Goal: Complete application form

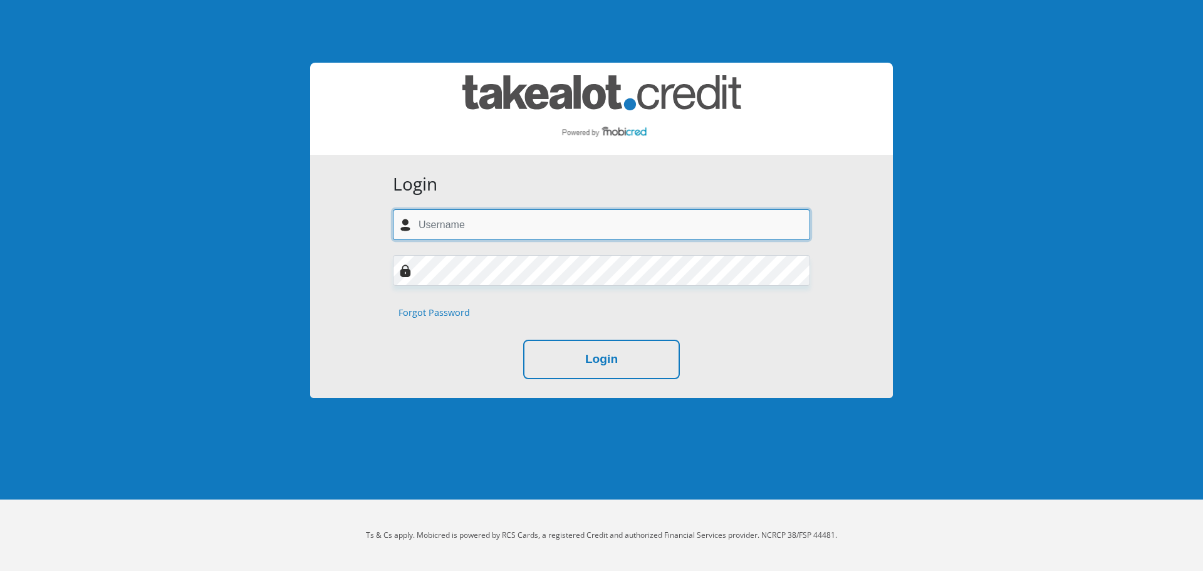
click at [544, 218] on input "text" at bounding box center [601, 224] width 417 height 31
type input "arlenehartnicke@gmail.com"
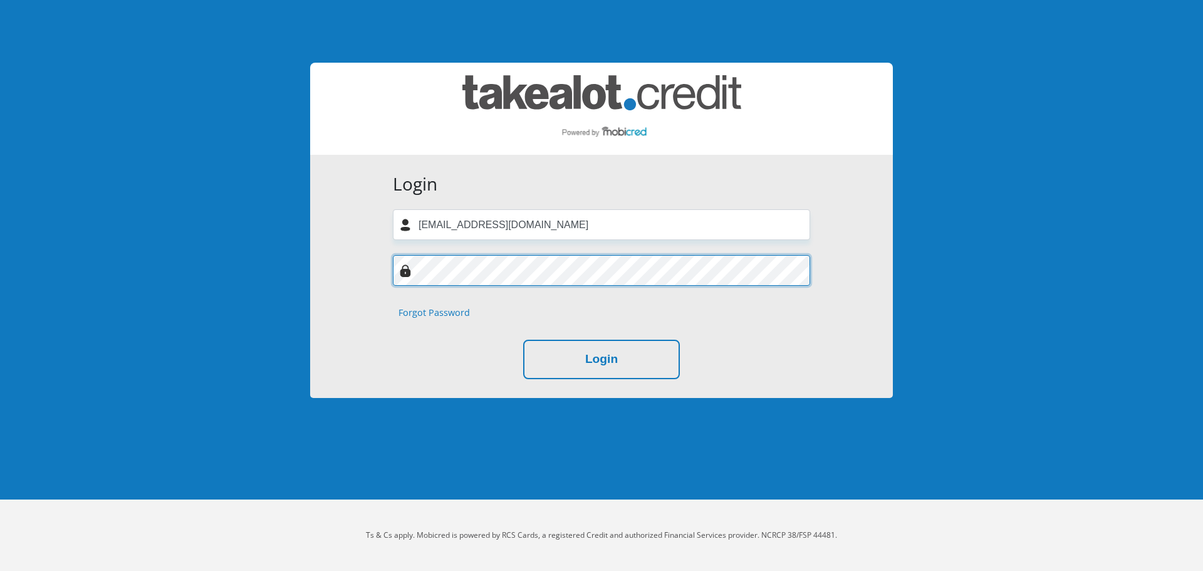
click at [523, 339] on button "Login" at bounding box center [601, 358] width 157 height 39
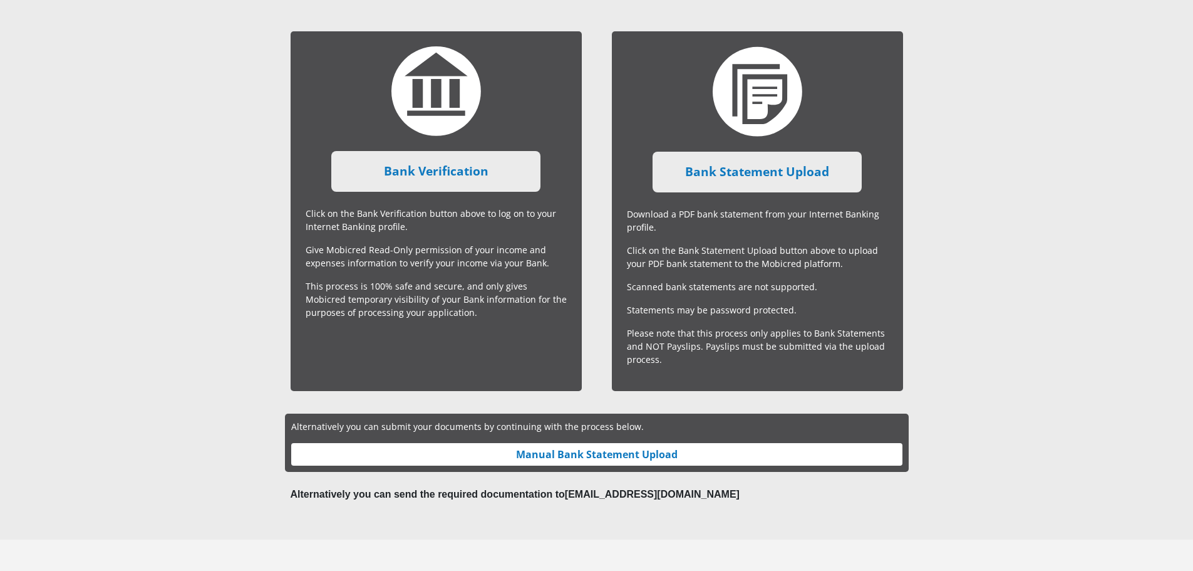
scroll to position [322, 0]
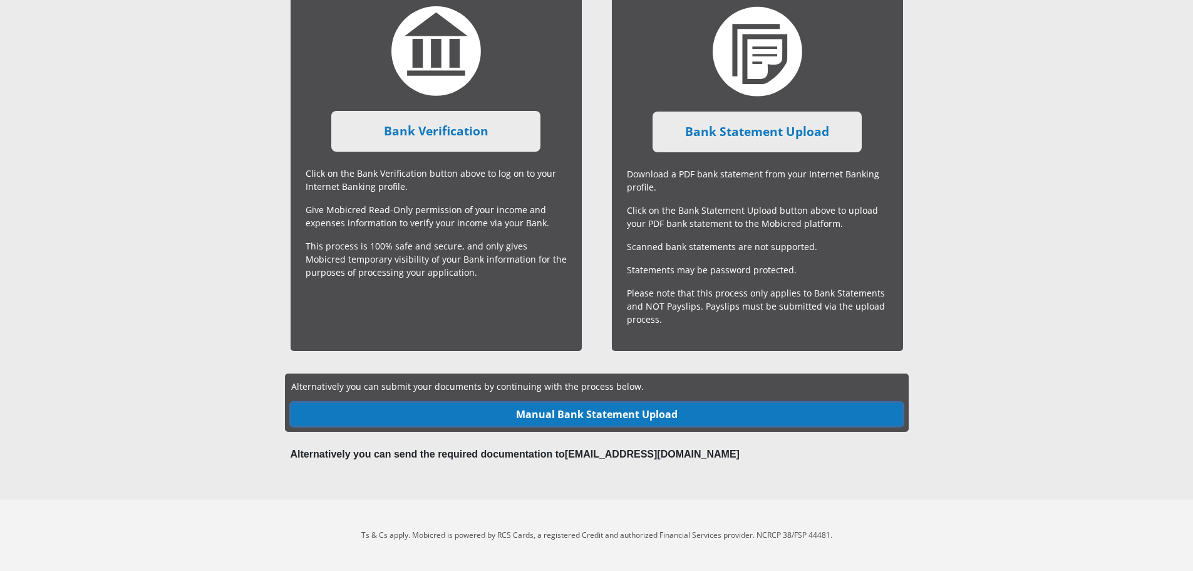
click at [620, 410] on link "Manual Bank Statement Upload" at bounding box center [596, 414] width 611 height 23
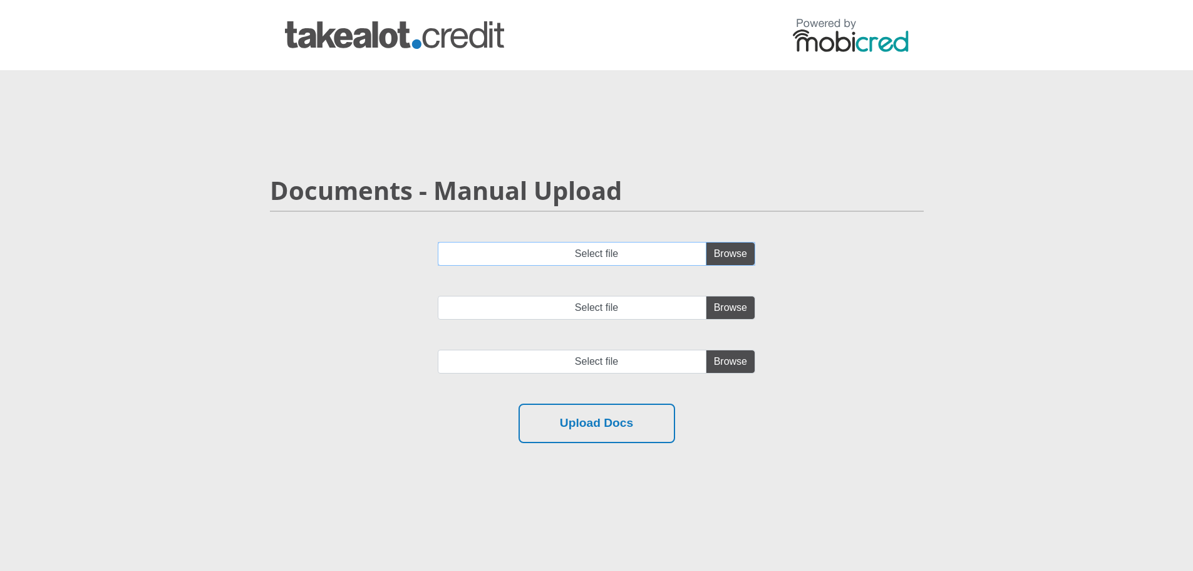
click at [729, 255] on input "Select file" at bounding box center [597, 254] width 318 height 24
type input "C:\fakepath\Marriage Certificate 001.jpg.pdf"
click at [733, 316] on input "Select file" at bounding box center [597, 308] width 318 height 24
type input "C:\fakepath\SBSA_Statement_2025-10-06_3months (2).pdf"
click at [725, 305] on input "SBSA_Statement_2025-10-06_3months (2).pdf" at bounding box center [597, 308] width 318 height 24
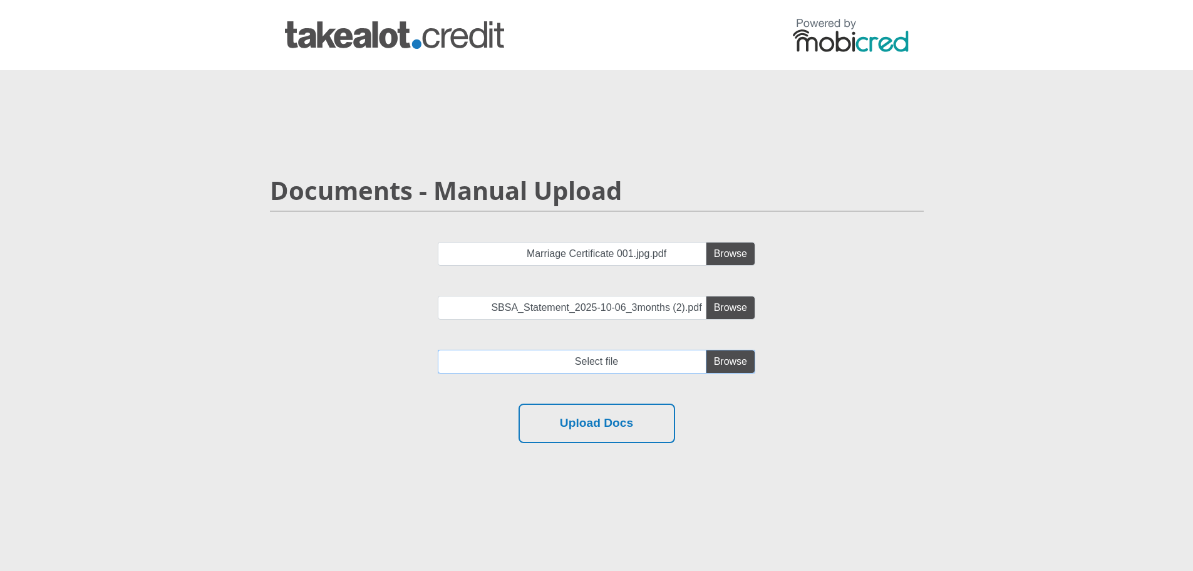
click at [730, 365] on input "file" at bounding box center [597, 361] width 318 height 24
type input "C:\fakepath\Payslip_MAIN_[DATE].pdf"
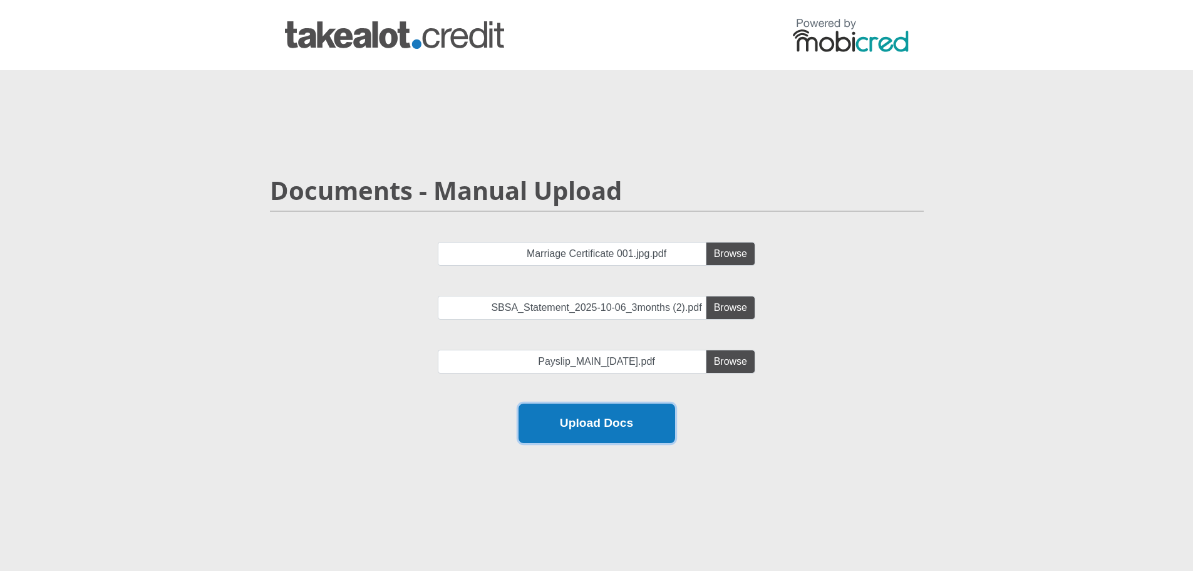
click at [595, 410] on button "Upload Docs" at bounding box center [597, 422] width 157 height 39
click at [886, 441] on div "Upload Docs" at bounding box center [596, 422] width 635 height 39
click at [579, 426] on button "Upload Docs" at bounding box center [597, 422] width 157 height 39
click at [589, 332] on div "Marriage Certificate 001.jpg.pdf SBSA_Statement_2025-10-06_3months (2).pdf Pays…" at bounding box center [597, 323] width 673 height 162
click at [623, 423] on button "Upload Docs" at bounding box center [597, 422] width 157 height 39
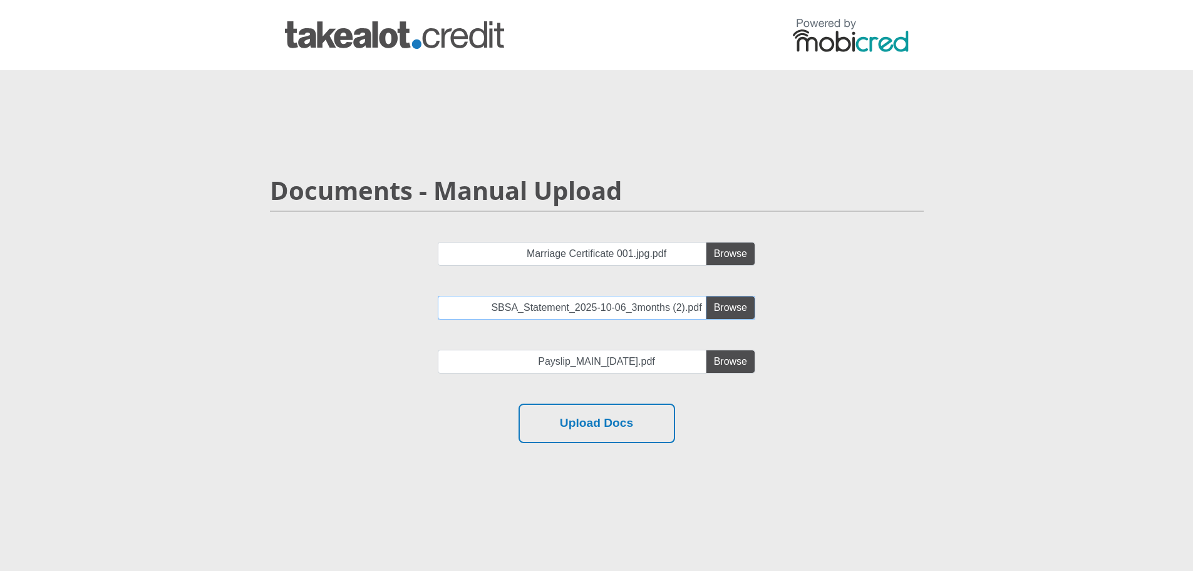
click at [722, 309] on input "SBSA_Statement_2025-10-06_3months (2).pdf" at bounding box center [597, 308] width 318 height 24
type input "C:\fakepath\SBSA_Statement_2025-10-06_3months (2) (1) (1).pdf"
click at [629, 425] on button "Upload Docs" at bounding box center [597, 422] width 157 height 39
